Goal: Transaction & Acquisition: Purchase product/service

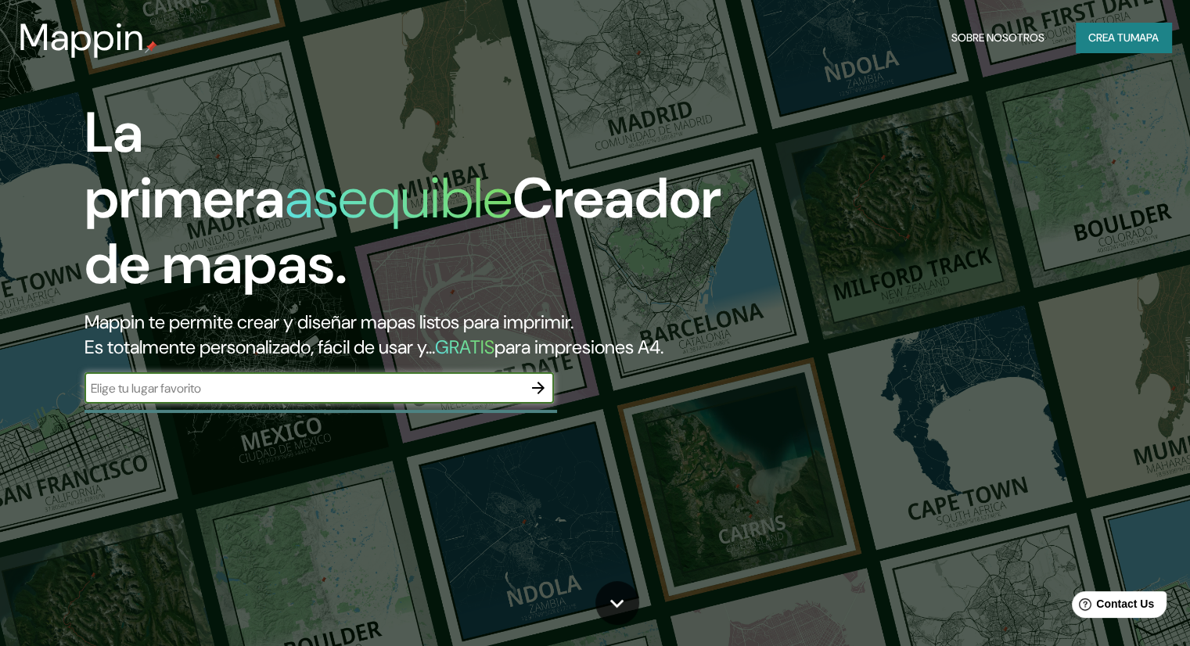
click at [263, 401] on div "​" at bounding box center [318, 387] width 469 height 31
type input "e"
type input "[GEOGRAPHIC_DATA], [GEOGRAPHIC_DATA]"
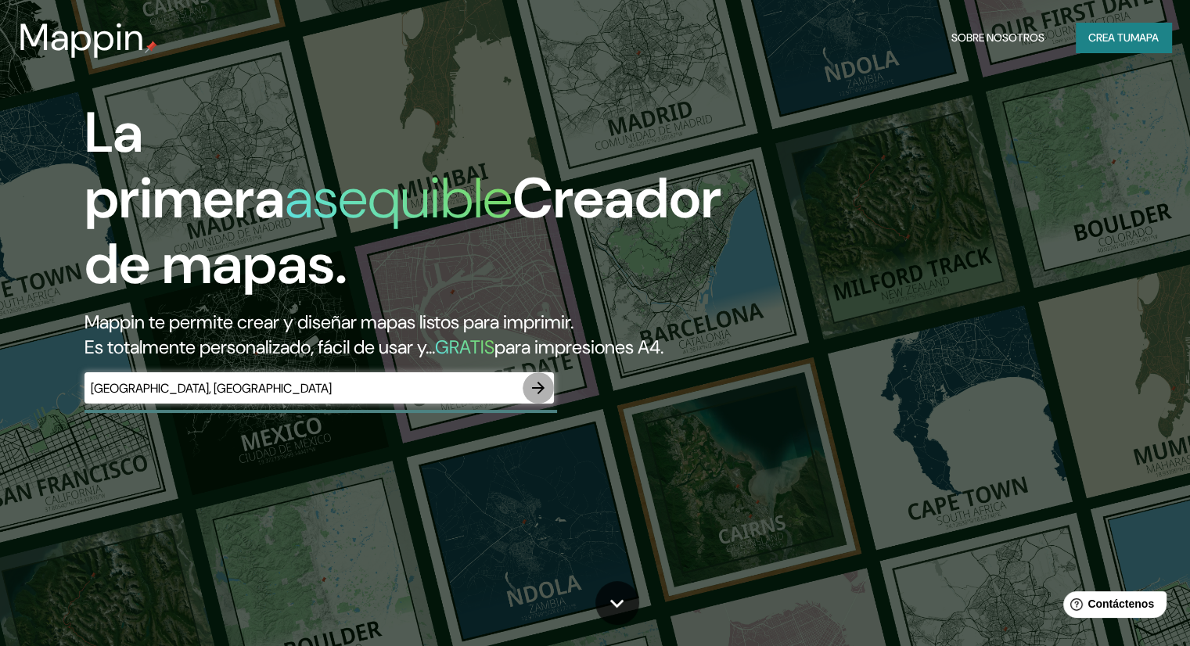
click at [531, 397] on icon "button" at bounding box center [538, 388] width 19 height 19
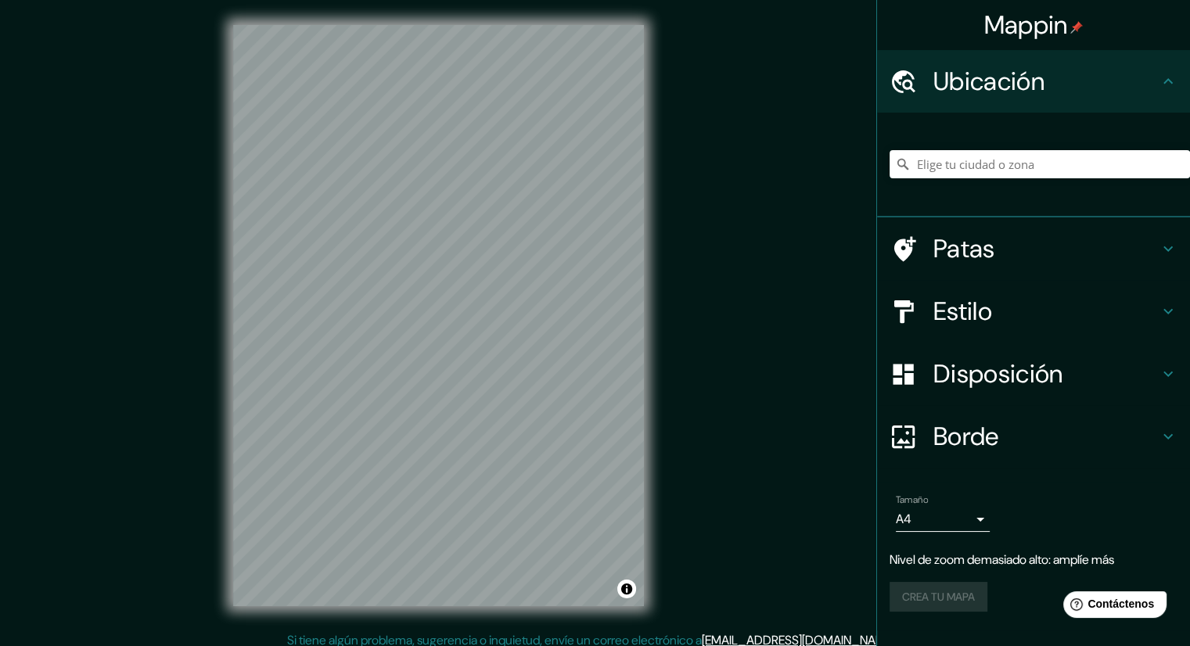
click at [1179, 425] on div "Borde" at bounding box center [1033, 436] width 313 height 63
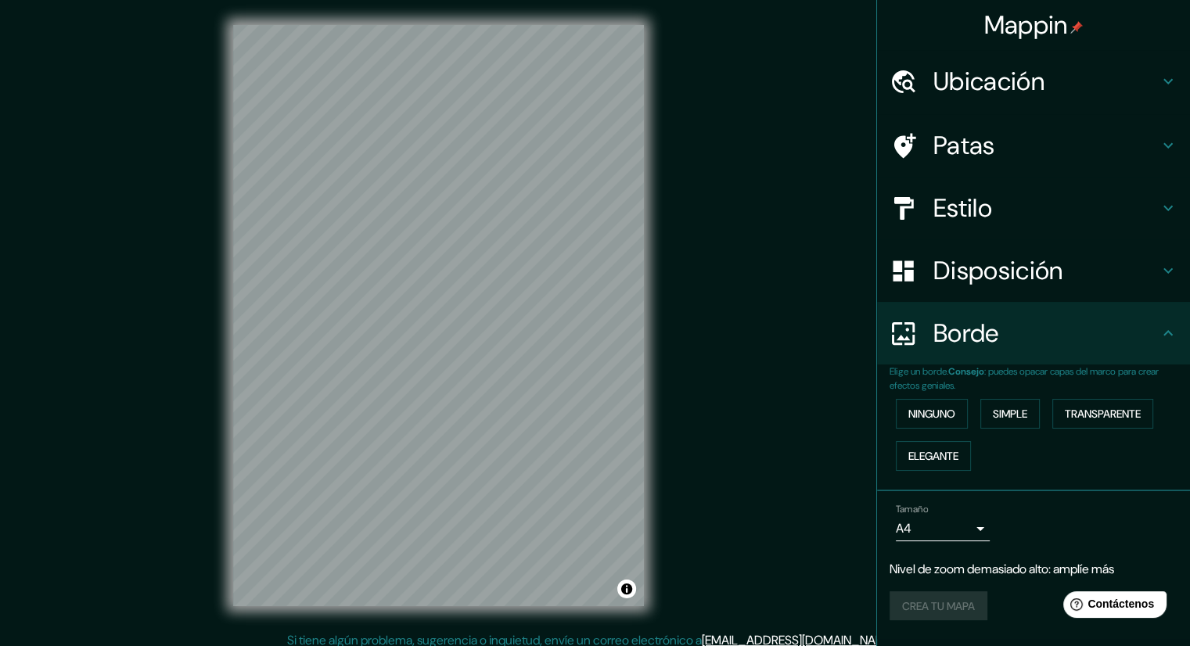
click at [981, 425] on div "Ninguno Simple Transparente Elegante" at bounding box center [1039, 435] width 300 height 84
click at [1006, 421] on font "Simple" at bounding box center [1009, 414] width 34 height 20
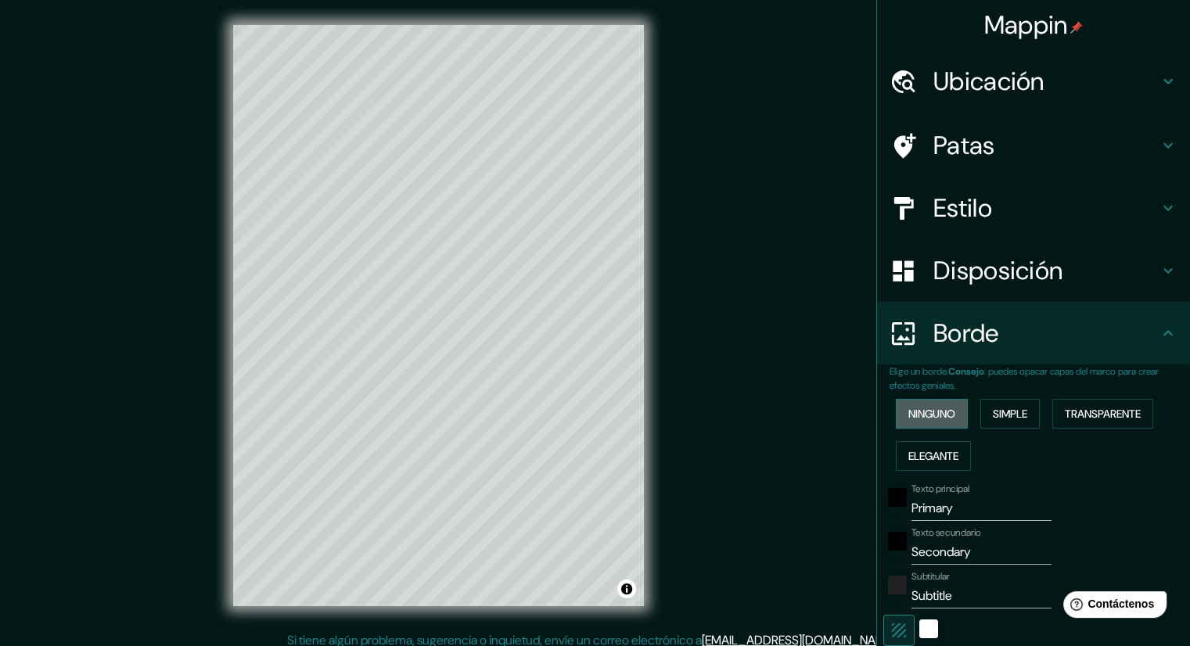
click at [927, 404] on font "Ninguno" at bounding box center [931, 414] width 47 height 20
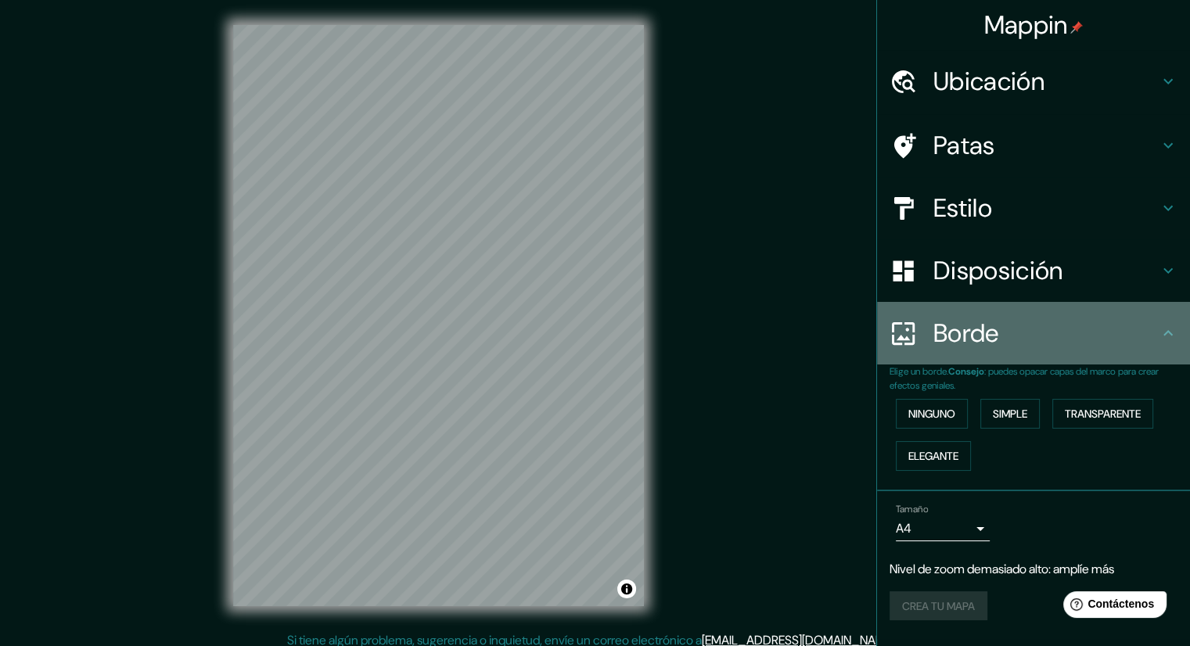
click at [1168, 332] on icon at bounding box center [1167, 332] width 9 height 5
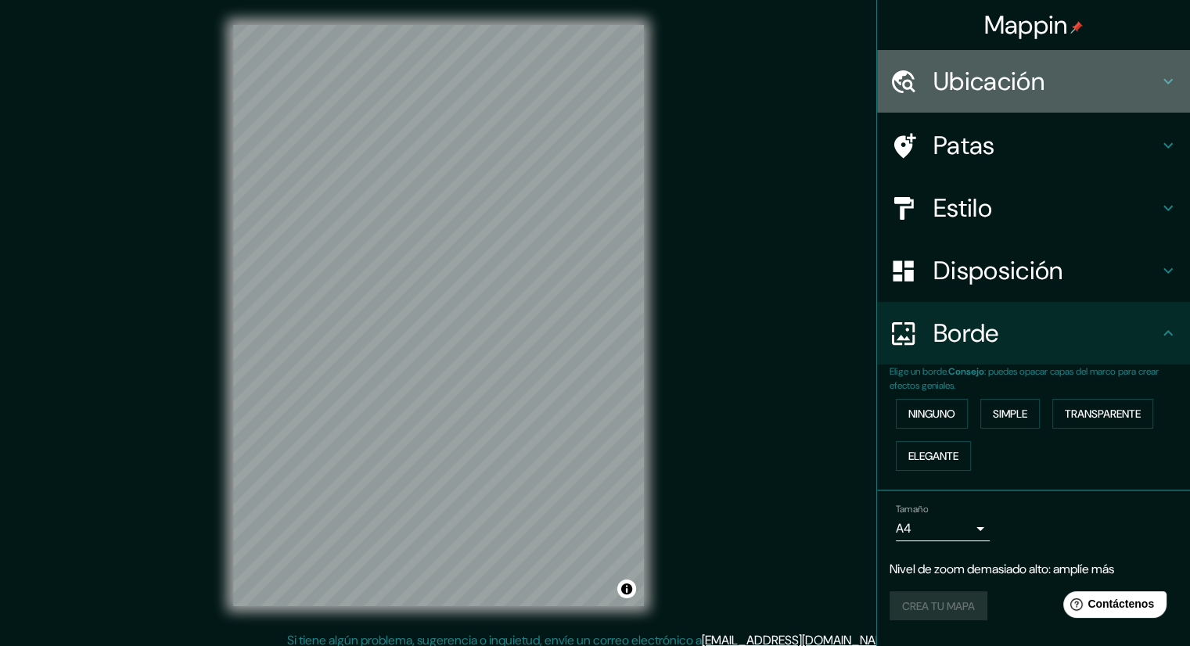
click at [1166, 86] on icon at bounding box center [1167, 81] width 19 height 19
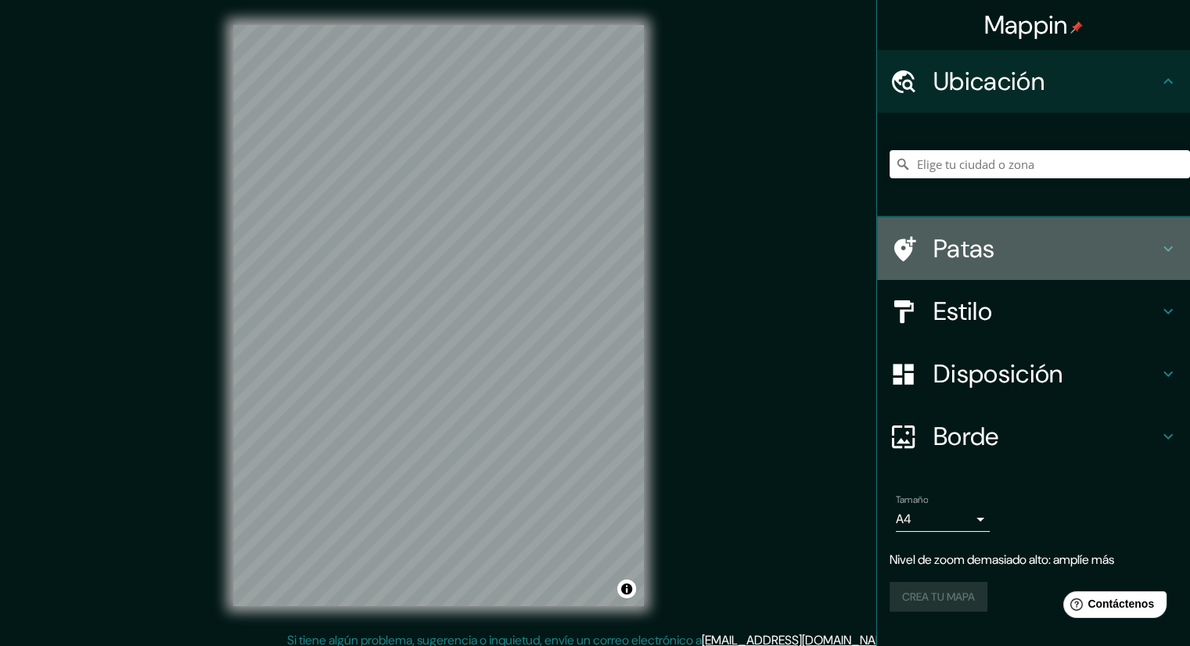
click at [1170, 246] on icon at bounding box center [1167, 248] width 19 height 19
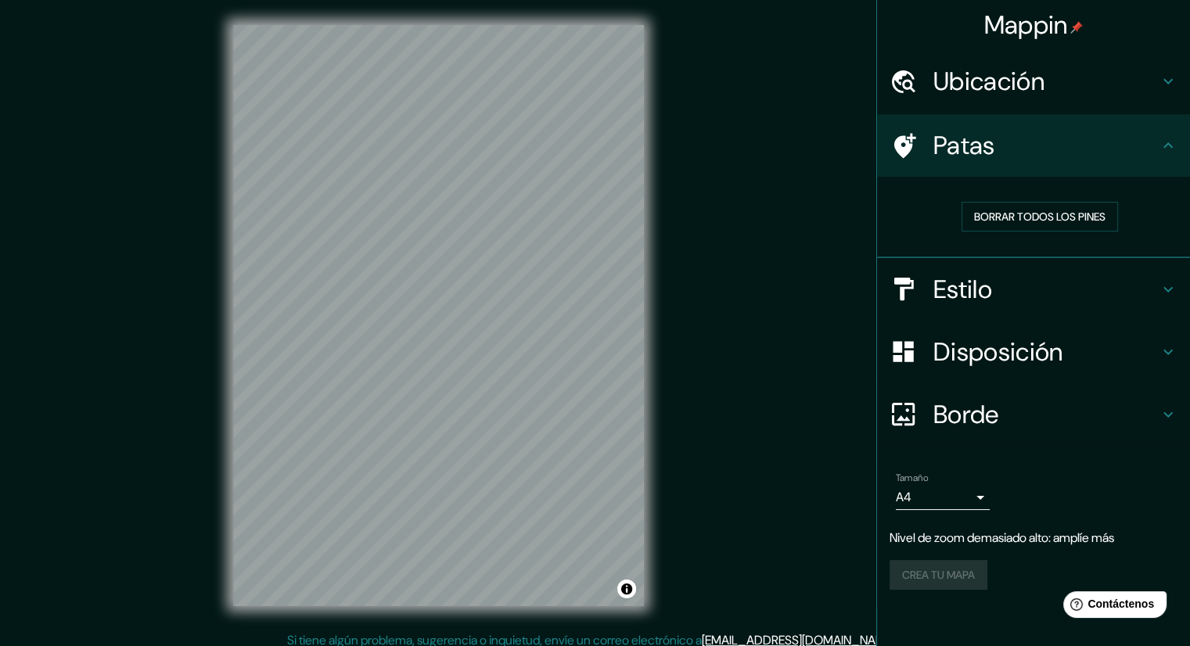
click at [1161, 296] on icon at bounding box center [1167, 289] width 19 height 19
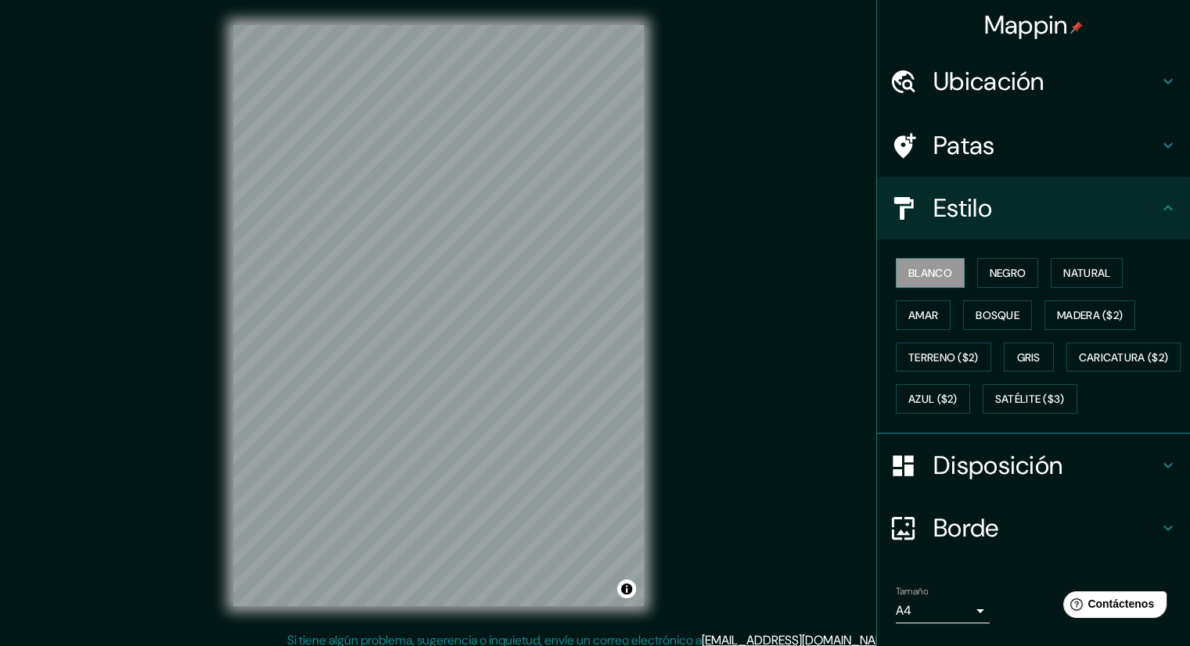
click at [1151, 94] on div "Ubicación" at bounding box center [1033, 81] width 313 height 63
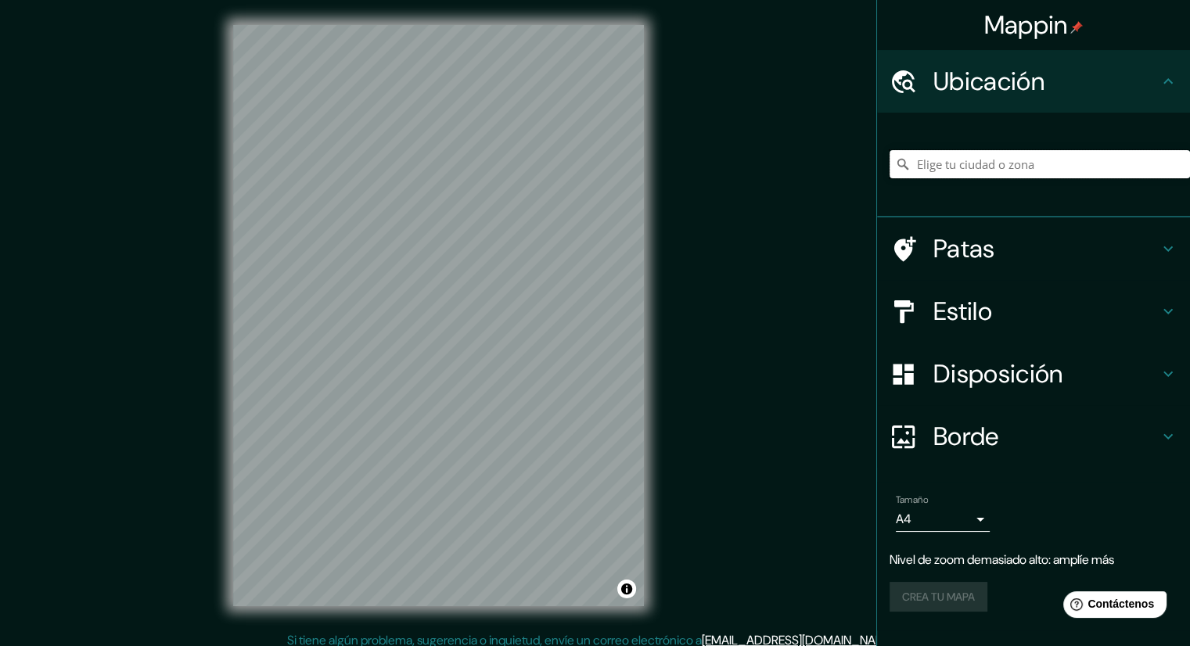
click at [1062, 151] on input "Elige tu ciudad o zona" at bounding box center [1039, 164] width 300 height 28
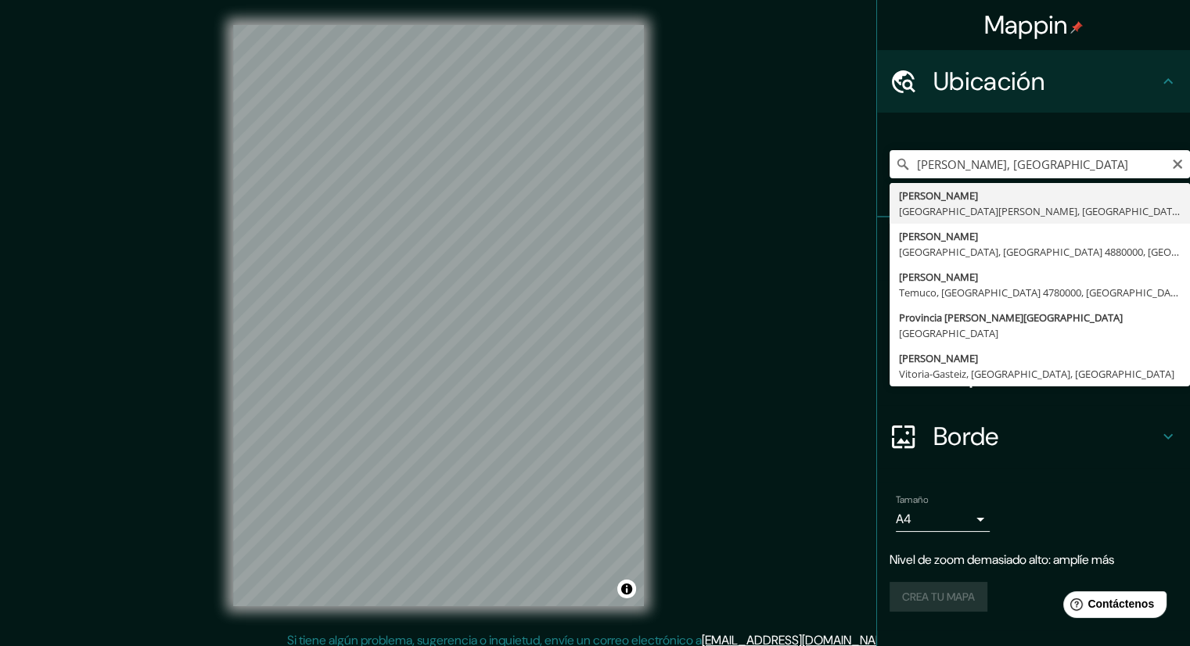
type input "[GEOGRAPHIC_DATA], [GEOGRAPHIC_DATA][PERSON_NAME], [GEOGRAPHIC_DATA]"
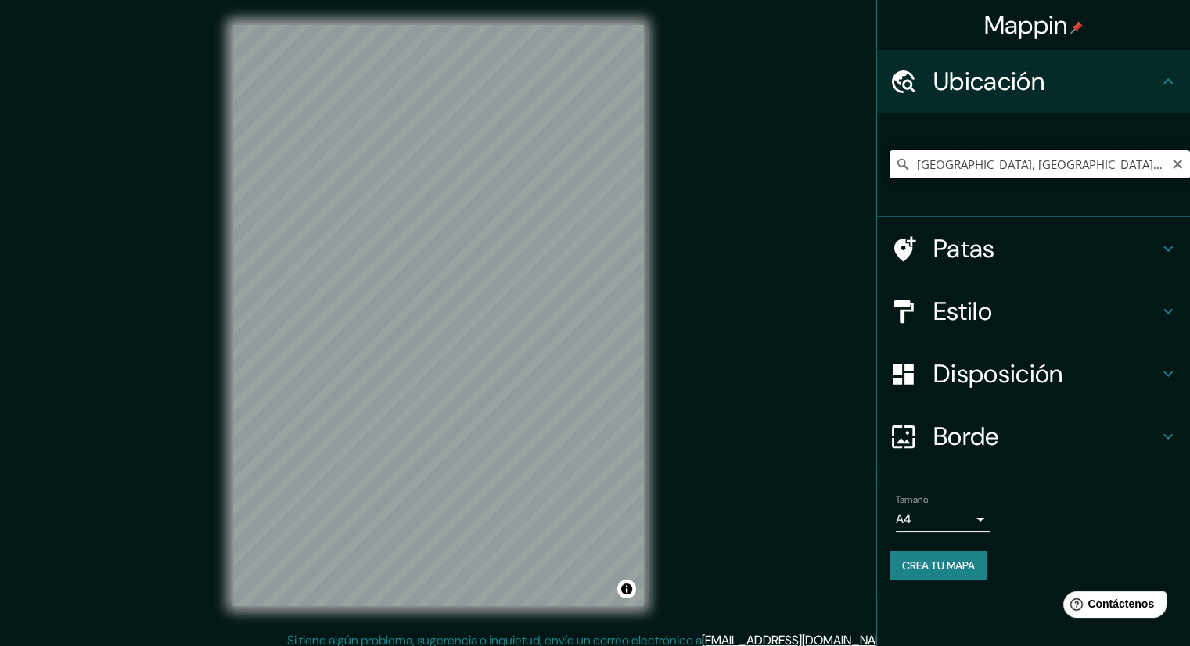
click at [1079, 163] on input "[GEOGRAPHIC_DATA], [GEOGRAPHIC_DATA][PERSON_NAME], [GEOGRAPHIC_DATA]" at bounding box center [1039, 164] width 300 height 28
click at [1182, 160] on icon "Claro" at bounding box center [1177, 164] width 13 height 13
type input "S"
type input "e"
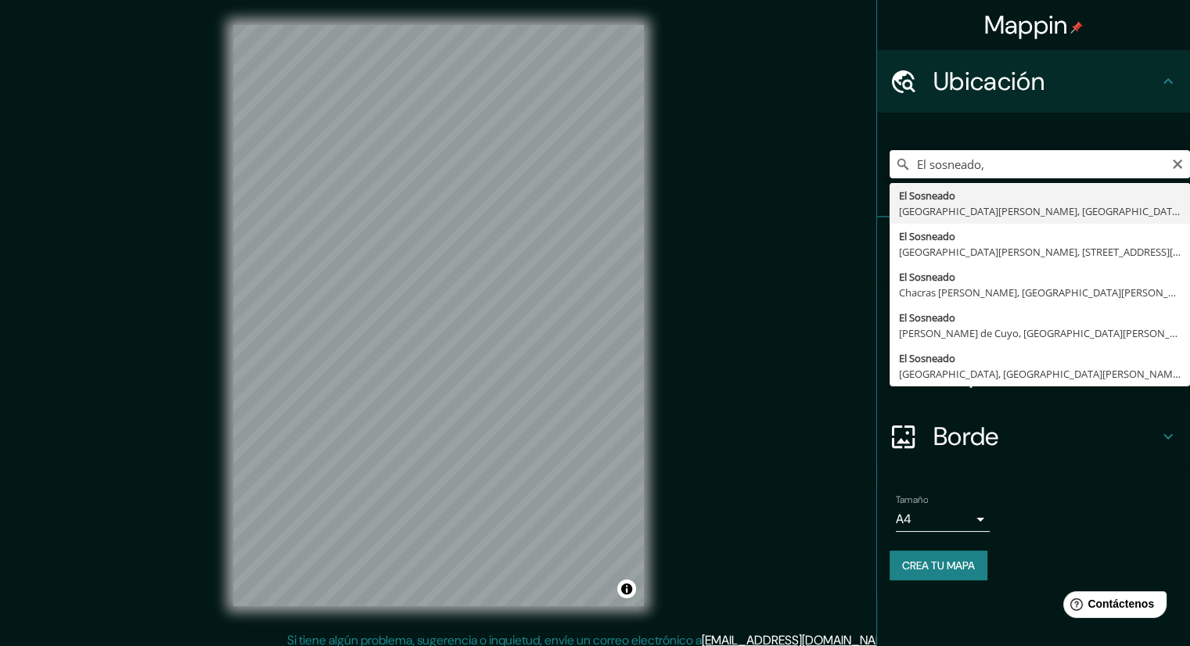
type input "El Sosneado, [GEOGRAPHIC_DATA][PERSON_NAME], [GEOGRAPHIC_DATA]"
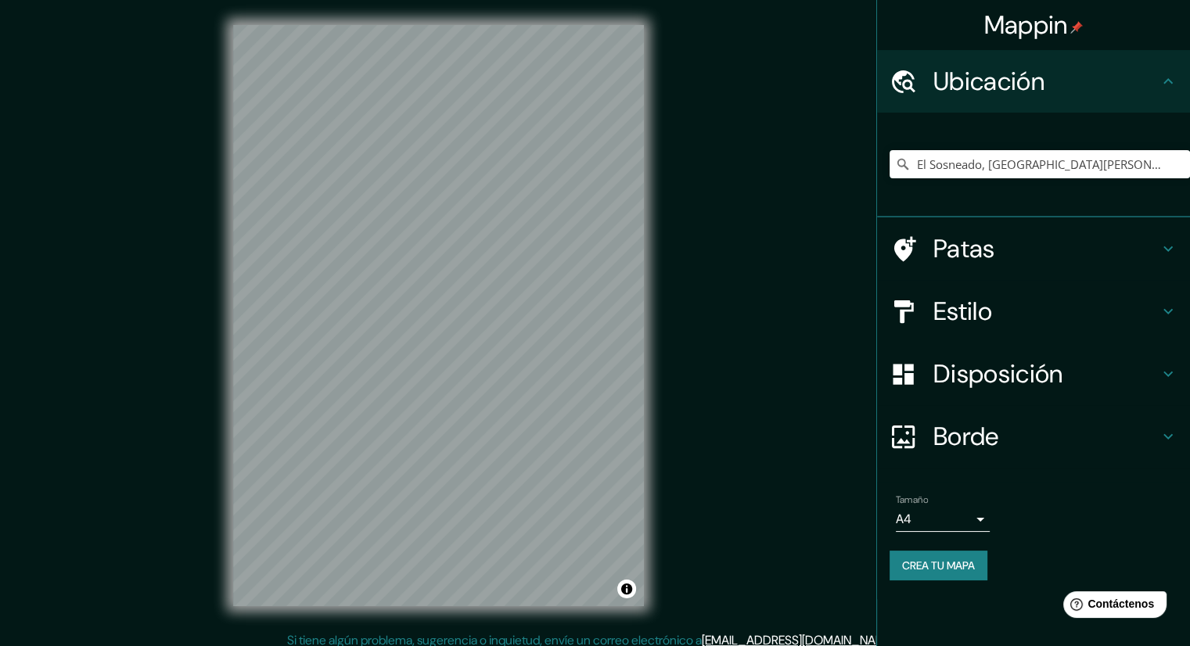
click at [1170, 260] on div "Patas" at bounding box center [1033, 248] width 313 height 63
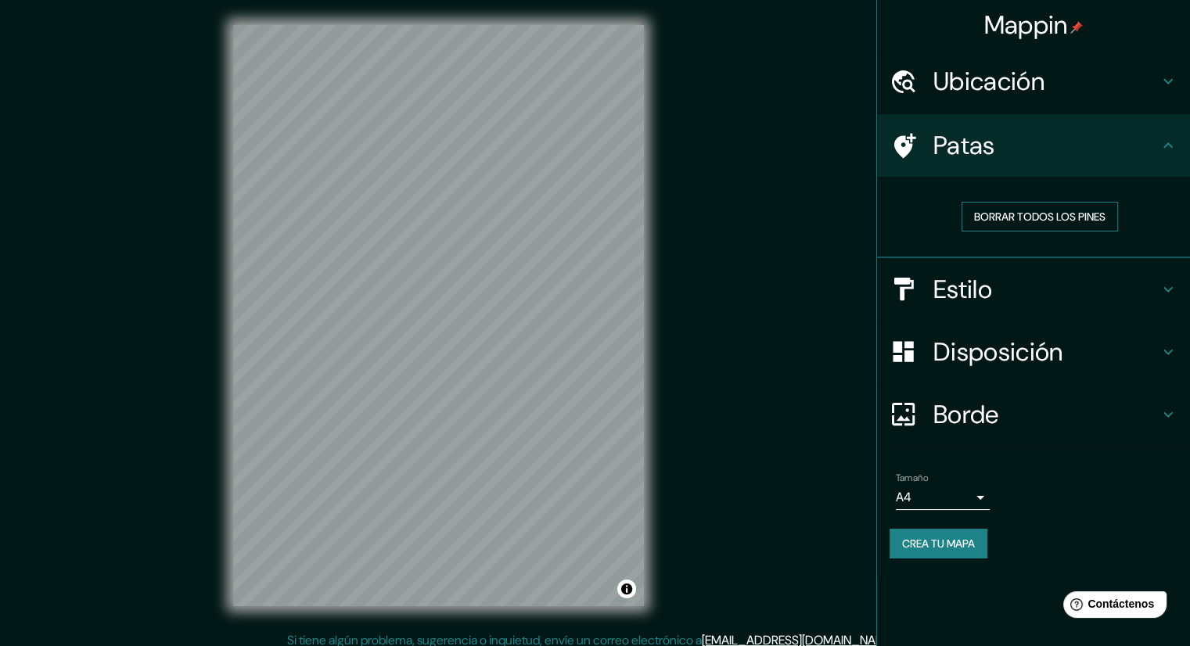
click at [1069, 221] on font "Borrar todos los pines" at bounding box center [1039, 217] width 131 height 14
click at [1136, 165] on div "Patas" at bounding box center [1033, 145] width 313 height 63
click at [1123, 301] on h4 "Estilo" at bounding box center [1045, 289] width 225 height 31
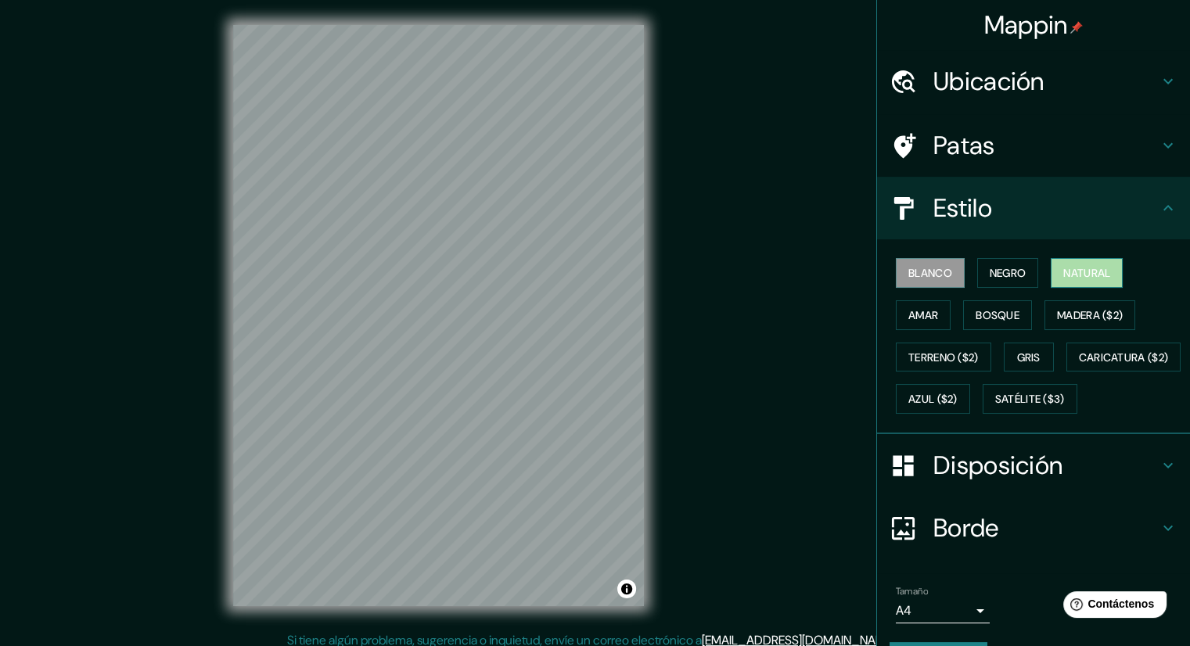
click at [1063, 275] on font "Natural" at bounding box center [1086, 273] width 47 height 14
click at [963, 311] on button "Bosque" at bounding box center [997, 315] width 69 height 30
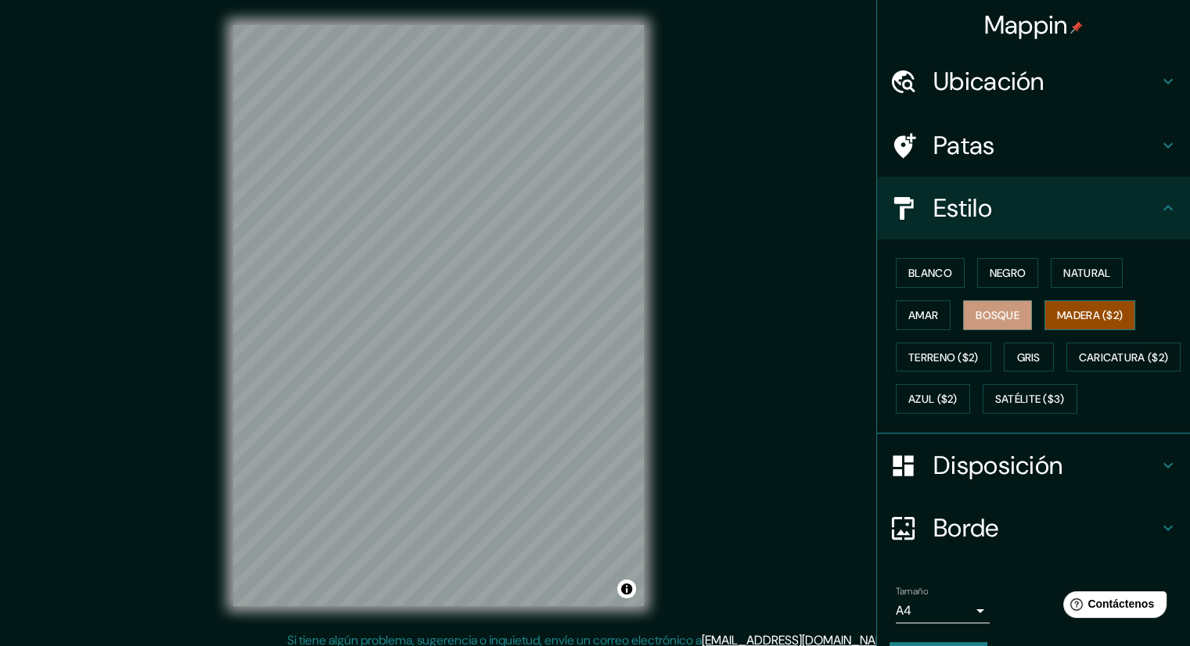
click at [1064, 308] on font "Madera ($2)" at bounding box center [1090, 315] width 66 height 14
click at [949, 364] on font "Terreno ($2)" at bounding box center [943, 357] width 70 height 20
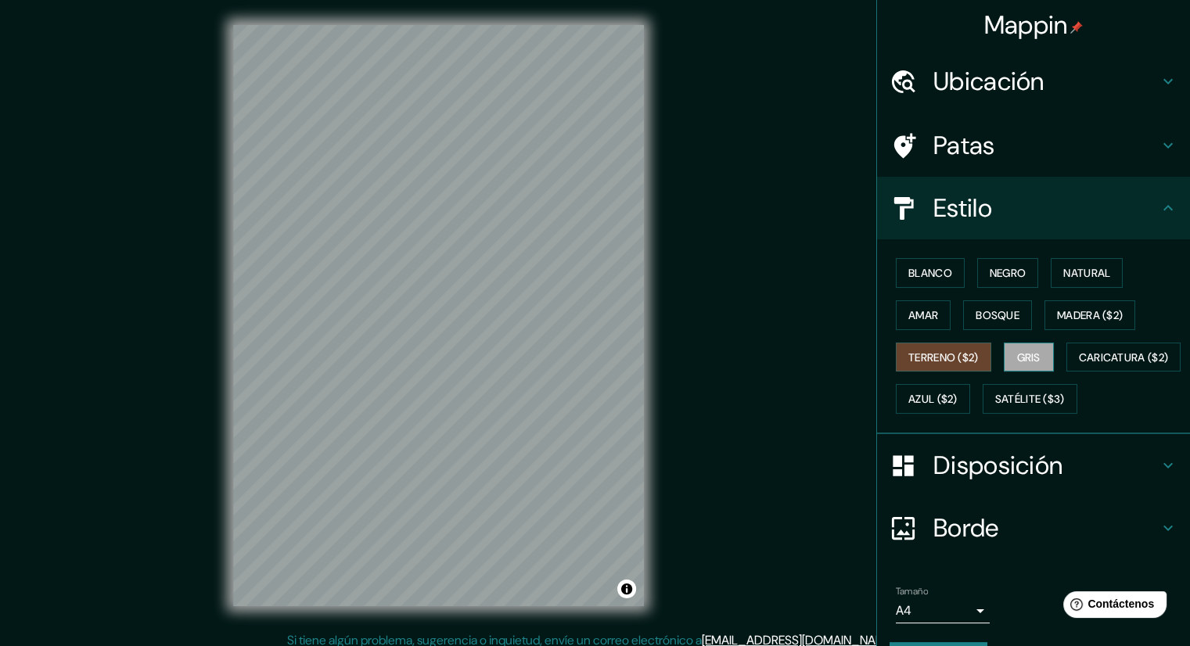
click at [1019, 356] on font "Gris" at bounding box center [1028, 357] width 23 height 14
click at [964, 355] on font "Terreno ($2)" at bounding box center [943, 357] width 70 height 14
click at [1020, 362] on font "Gris" at bounding box center [1028, 357] width 23 height 14
click at [908, 314] on font "Amar" at bounding box center [923, 315] width 30 height 14
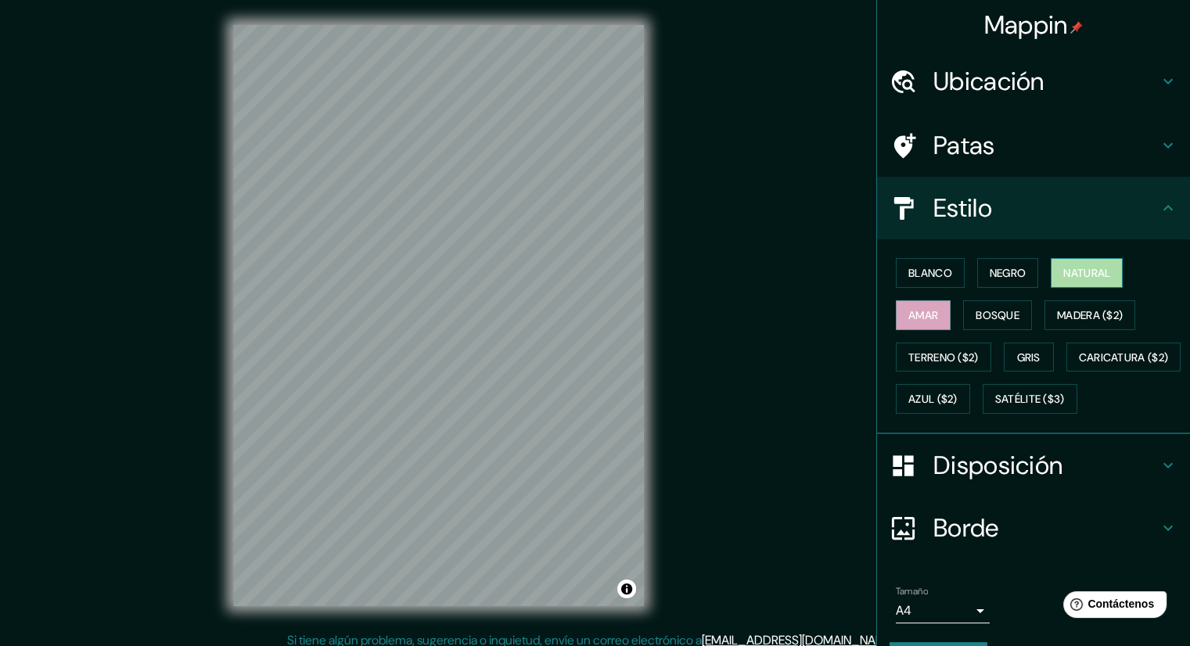
click at [1074, 275] on font "Natural" at bounding box center [1086, 273] width 47 height 14
click at [982, 264] on button "Negro" at bounding box center [1008, 273] width 62 height 30
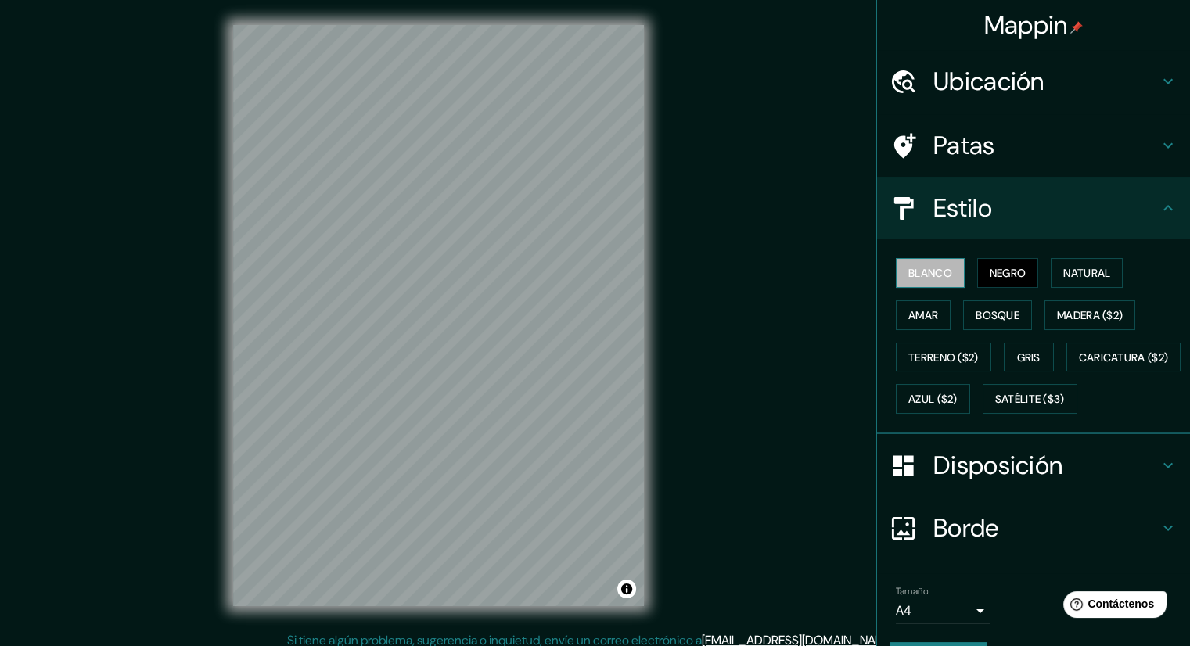
click at [922, 267] on font "Blanco" at bounding box center [930, 273] width 44 height 14
click at [1111, 272] on button "Natural" at bounding box center [1086, 273] width 72 height 30
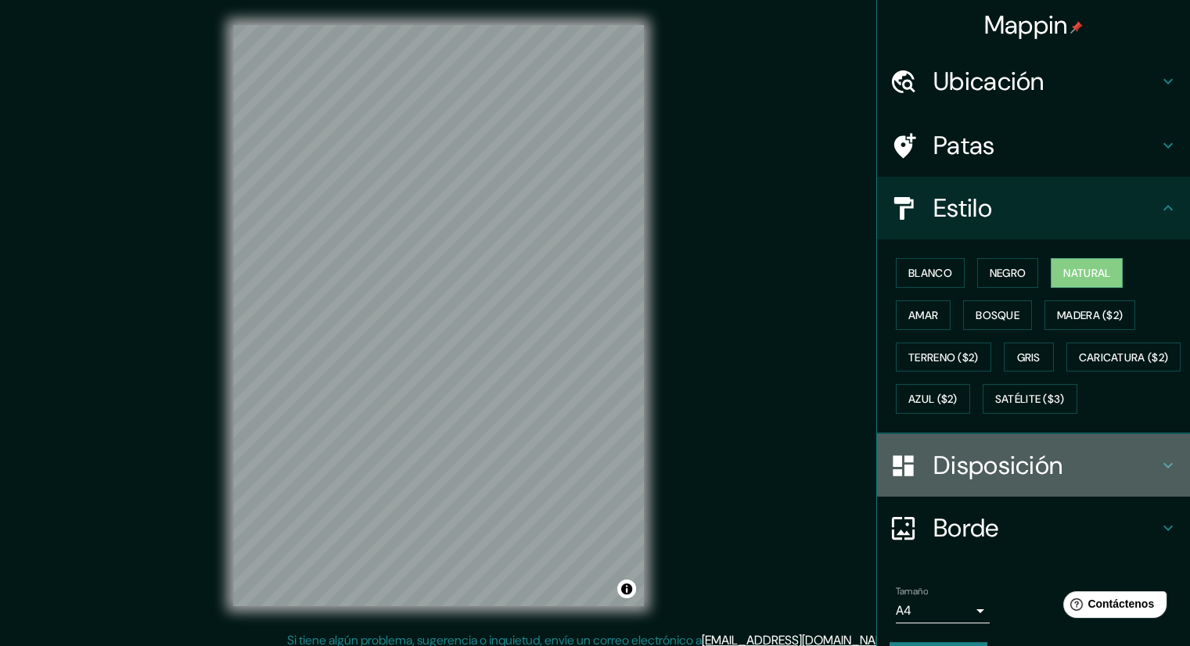
click at [1132, 481] on h4 "Disposición" at bounding box center [1045, 465] width 225 height 31
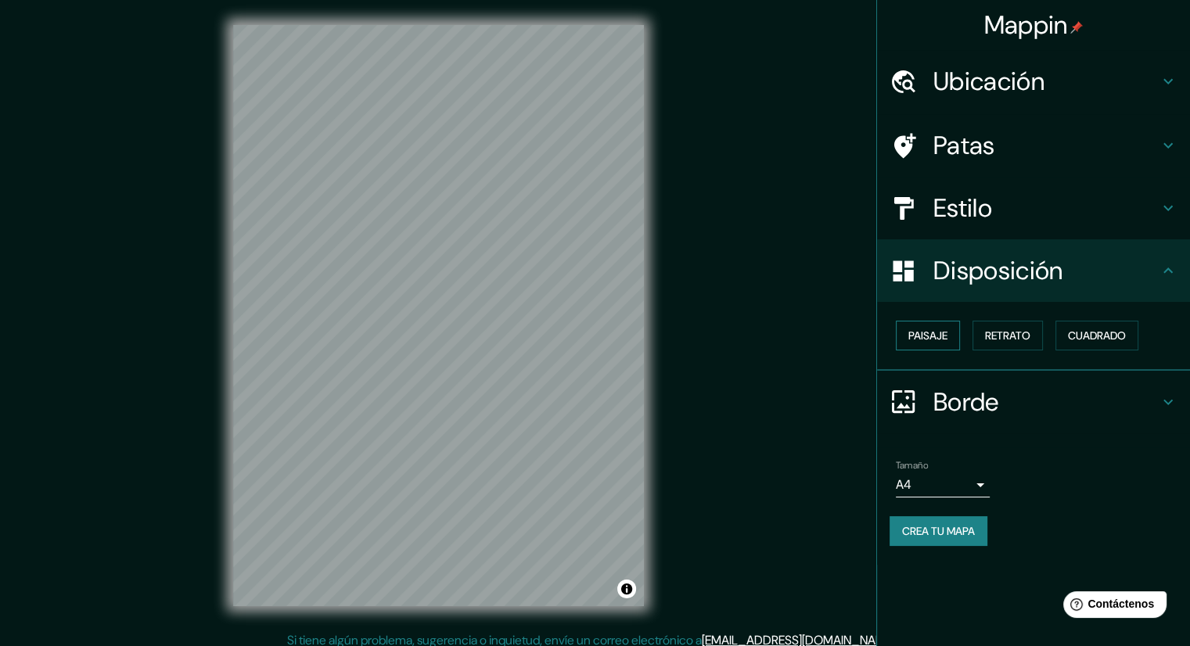
click at [906, 334] on button "Paisaje" at bounding box center [927, 336] width 64 height 30
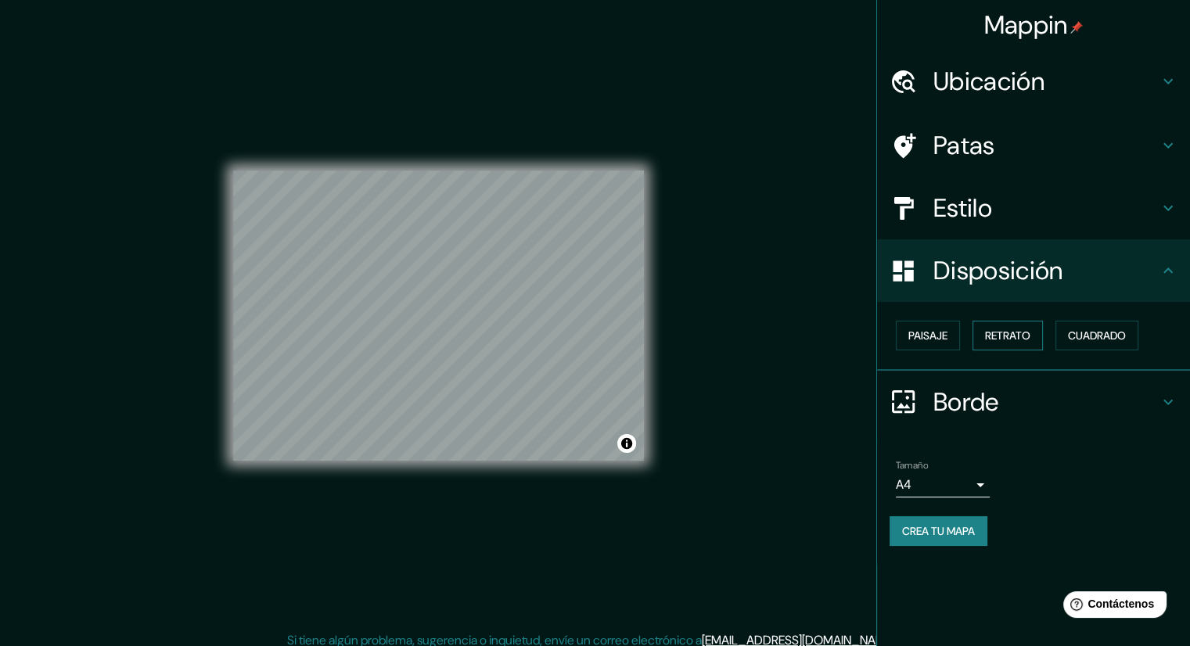
click at [1004, 346] on button "Retrato" at bounding box center [1007, 336] width 70 height 30
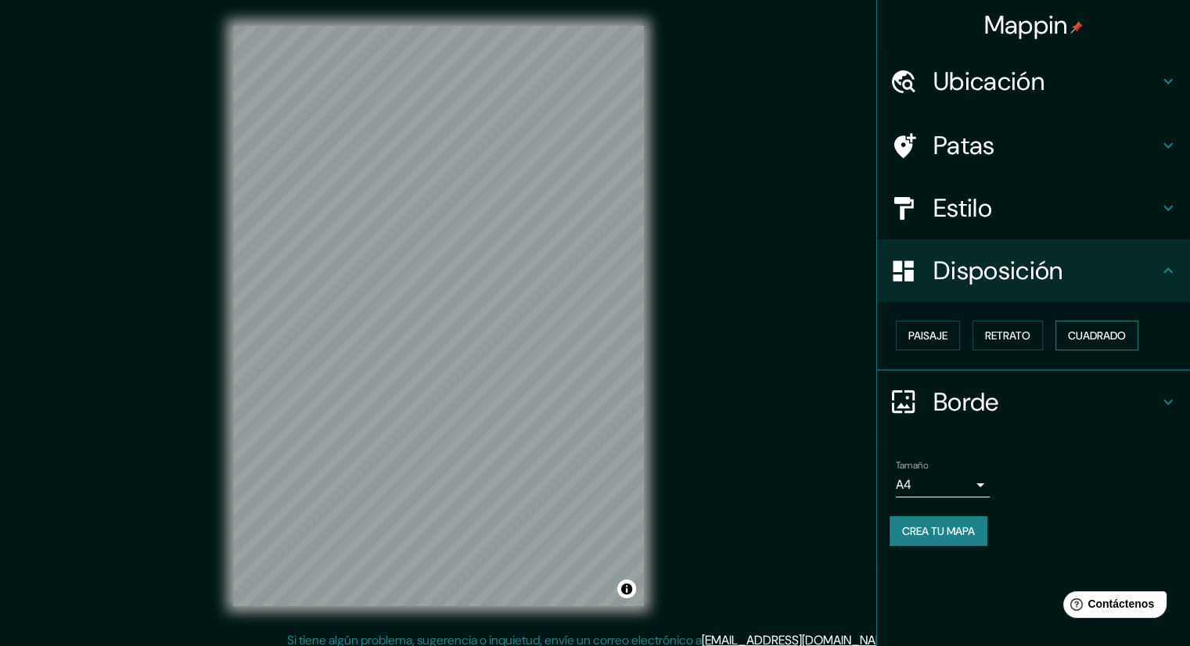
click at [1063, 341] on button "Cuadrado" at bounding box center [1096, 336] width 83 height 30
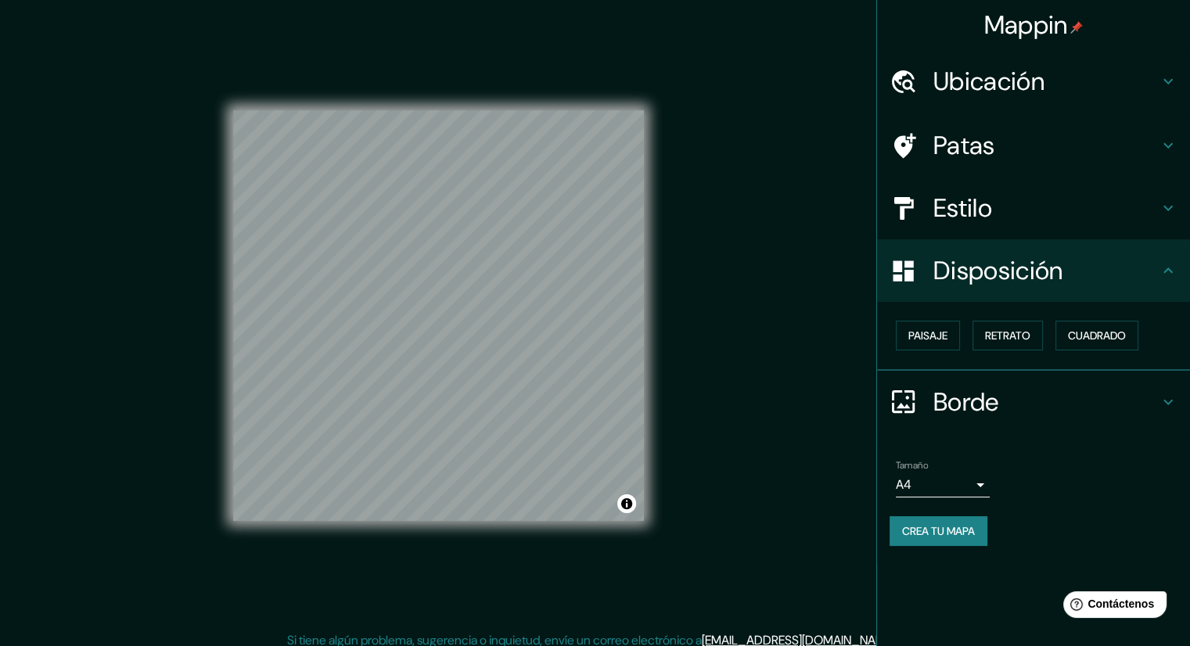
scroll to position [10, 0]
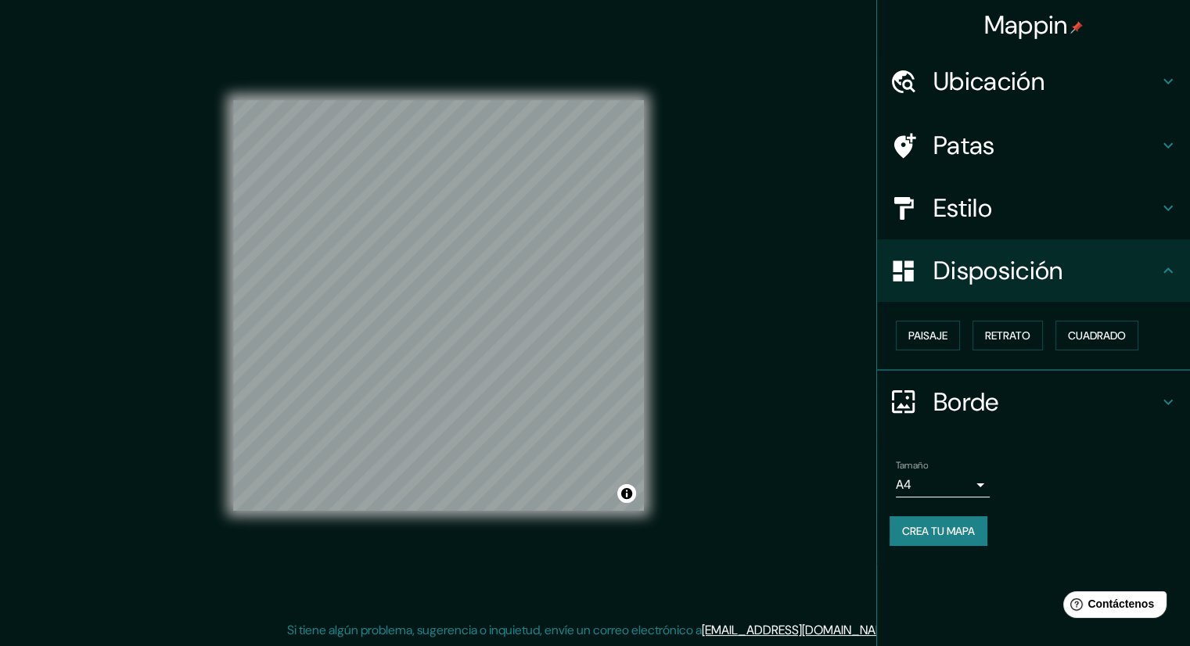
click at [985, 486] on body "Mappin Ubicación [GEOGRAPHIC_DATA], [GEOGRAPHIC_DATA][PERSON_NAME], [GEOGRAPHIC…" at bounding box center [595, 313] width 1190 height 646
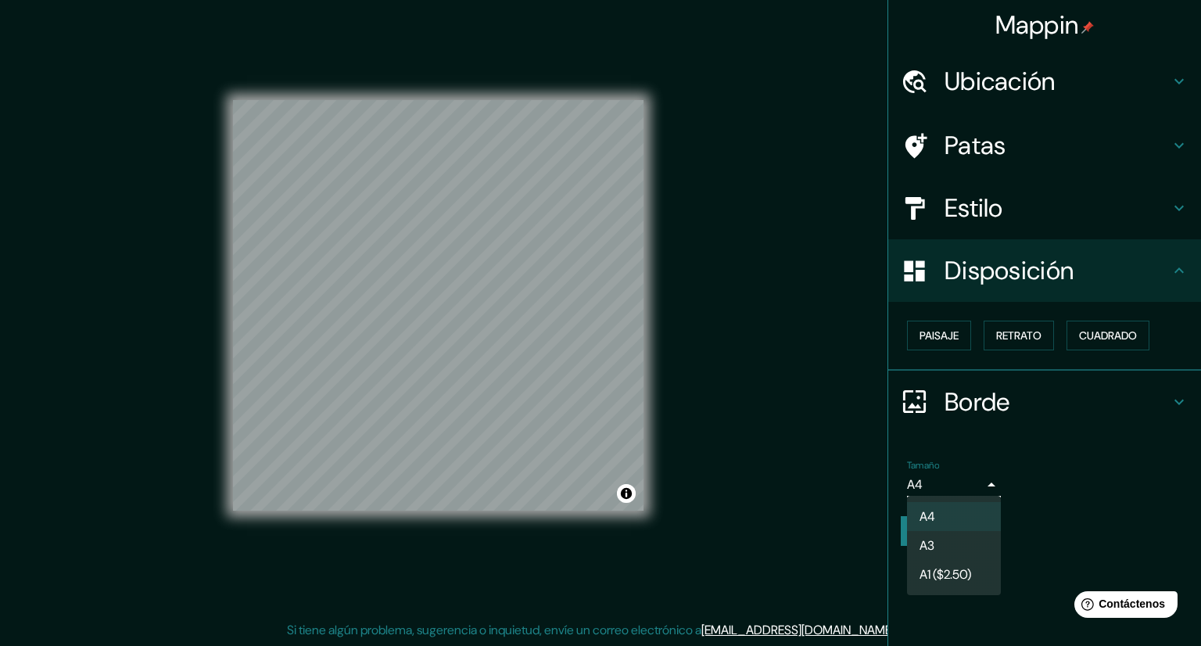
click at [985, 486] on div at bounding box center [600, 323] width 1201 height 646
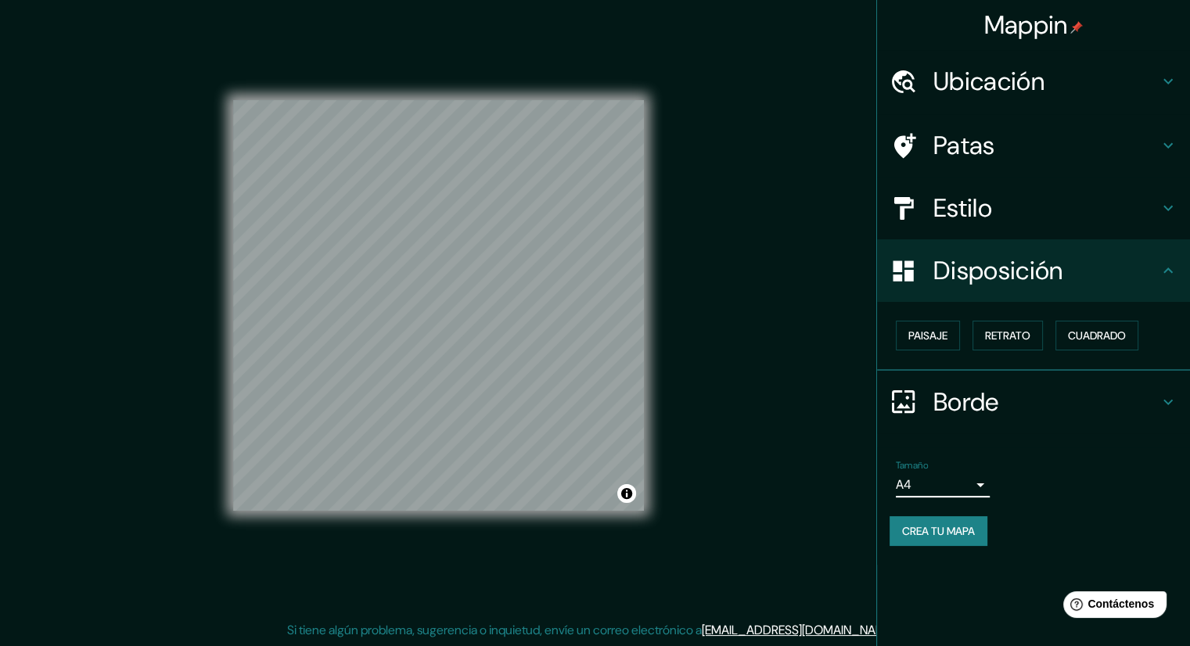
click at [1169, 145] on icon at bounding box center [1167, 145] width 9 height 5
